Goal: Check status: Check status

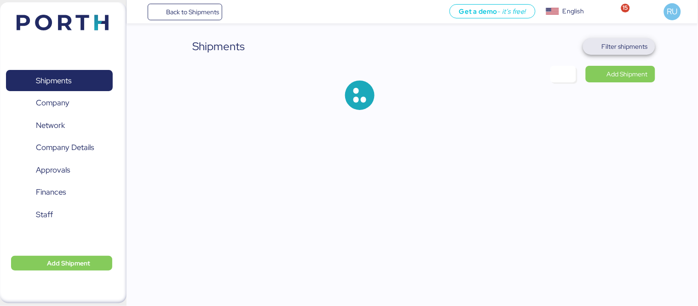
click at [609, 51] on span "Filter shipments" at bounding box center [625, 46] width 46 height 11
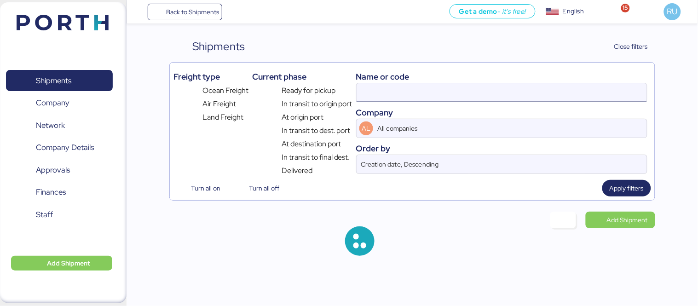
click at [546, 96] on input at bounding box center [502, 92] width 290 height 18
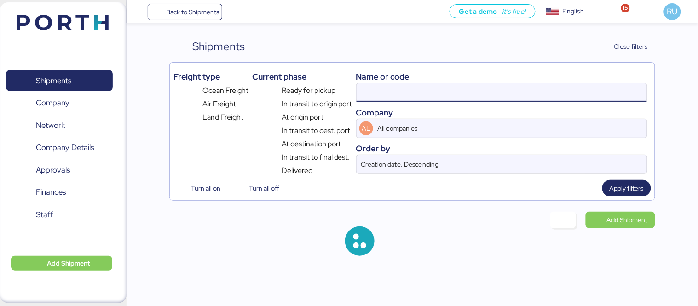
paste input "O0052015"
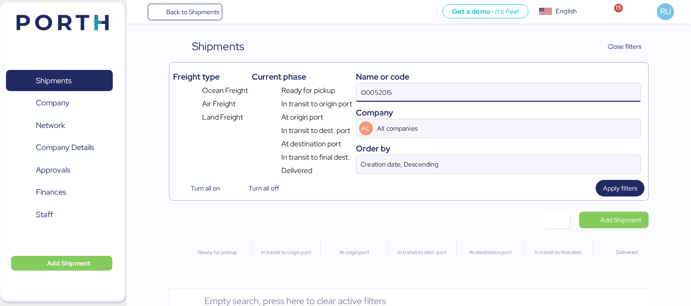
type input "O0052015"
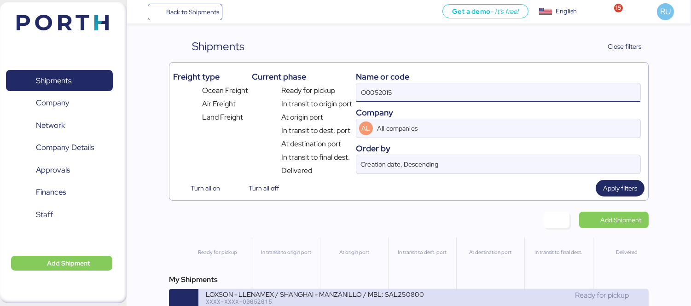
click at [343, 292] on div "LOXSON - LLENAMEX / SHANGHAI - MANZANILLO / MBL: SAL25080009 - HBL: KSSE2508020…" at bounding box center [423, 303] width 450 height 29
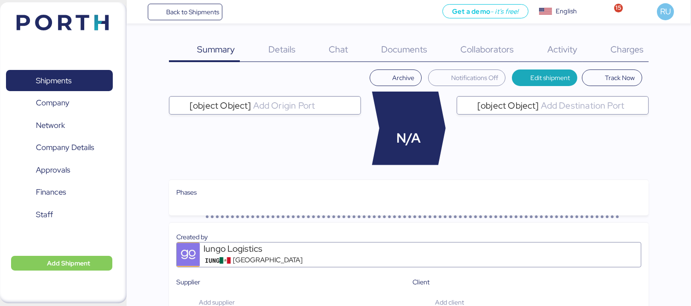
scroll to position [17, 0]
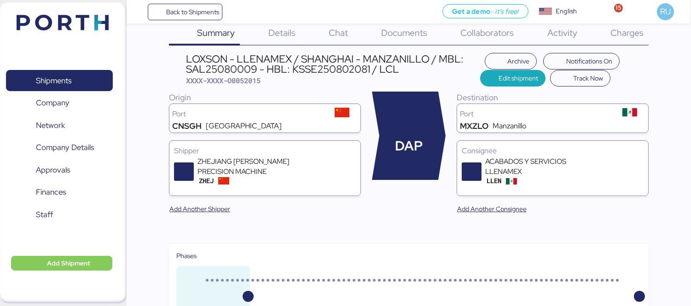
click at [403, 43] on div "Documents 0" at bounding box center [392, 34] width 79 height 24
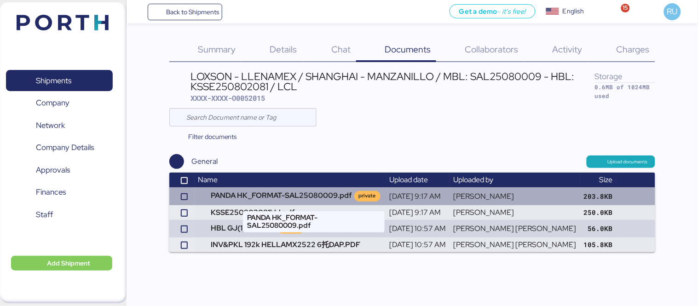
click at [276, 194] on td "PANDA HK_FORMAT-SAL25080009.pdf private" at bounding box center [290, 195] width 191 height 17
